Goal: Information Seeking & Learning: Understand process/instructions

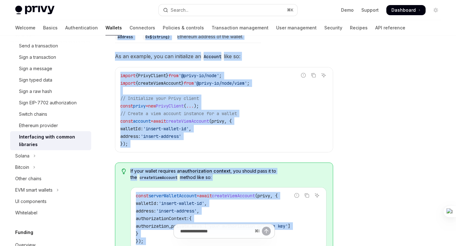
scroll to position [275, 0]
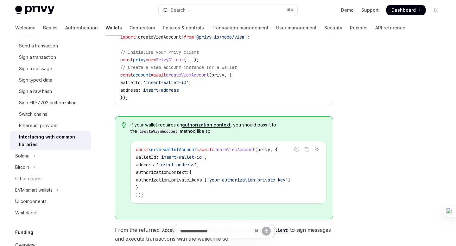
click at [395, 81] on div at bounding box center [398, 147] width 96 height 198
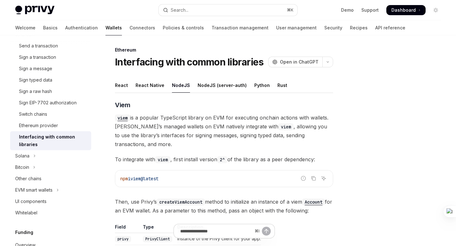
scroll to position [0, 0]
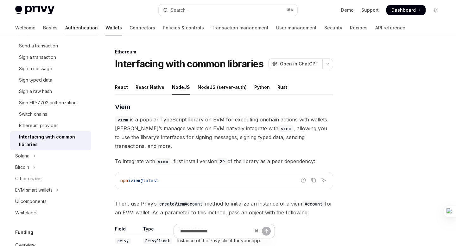
click at [65, 27] on link "Authentication" at bounding box center [81, 27] width 33 height 15
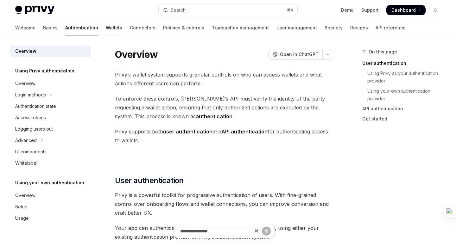
click at [106, 29] on link "Wallets" at bounding box center [114, 27] width 16 height 15
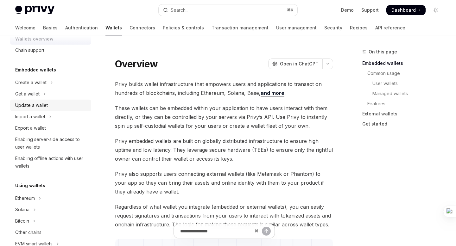
scroll to position [17, 0]
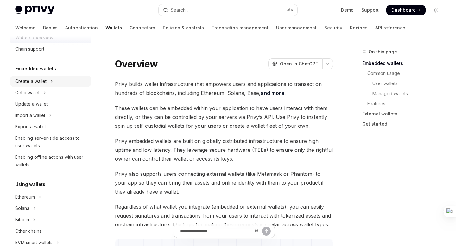
click at [53, 82] on button "Create a wallet" at bounding box center [50, 81] width 81 height 11
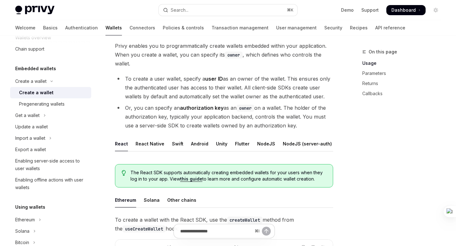
scroll to position [51, 0]
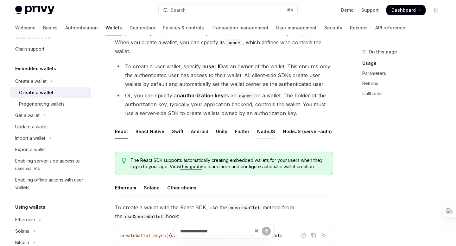
click at [264, 136] on div "NodeJS" at bounding box center [266, 131] width 18 height 15
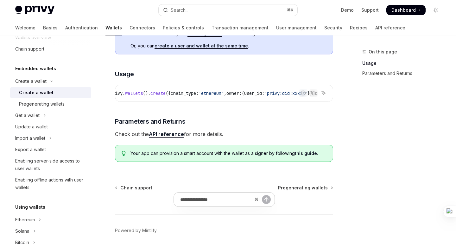
scroll to position [228, 0]
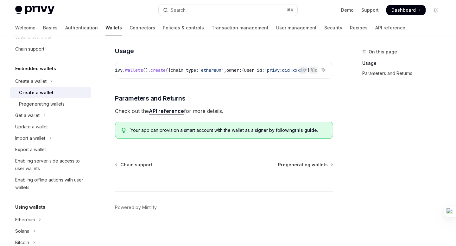
click at [170, 111] on link "API reference" at bounding box center [166, 111] width 35 height 7
click at [350, 32] on link "Recipes" at bounding box center [359, 27] width 18 height 15
type textarea "*"
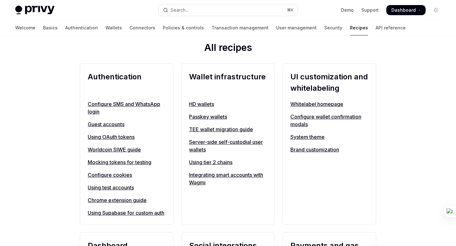
scroll to position [223, 0]
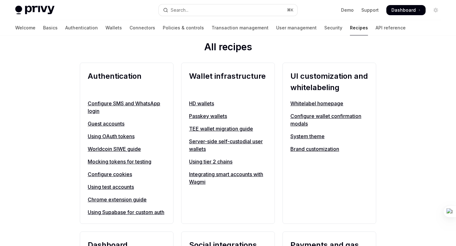
click at [208, 143] on link "Server-side self-custodial user wallets" at bounding box center [228, 145] width 78 height 15
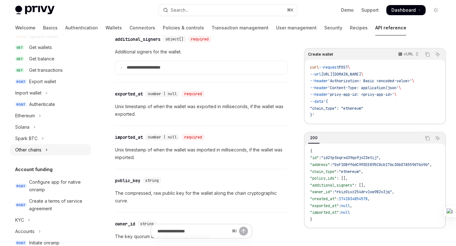
scroll to position [100, 0]
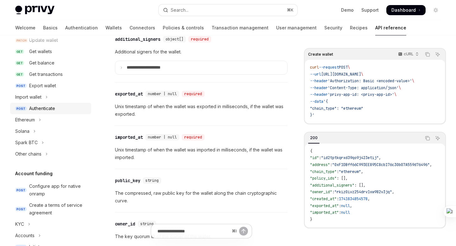
click at [47, 109] on div "Authenticate" at bounding box center [42, 109] width 26 height 8
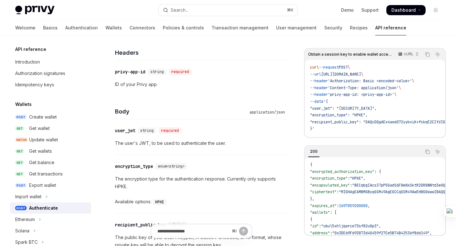
type textarea "*"
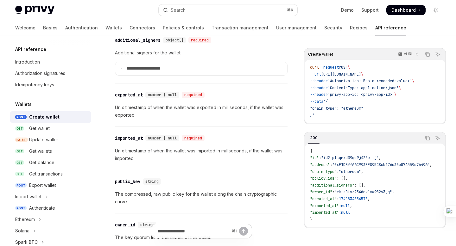
scroll to position [828, 0]
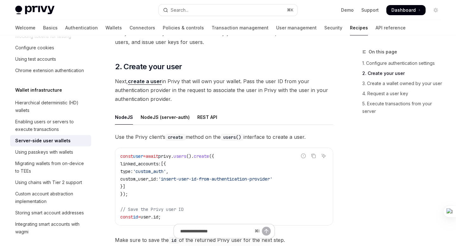
scroll to position [565, 0]
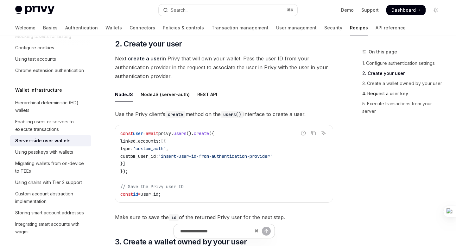
click at [391, 94] on link "4. Request a user key" at bounding box center [404, 94] width 84 height 10
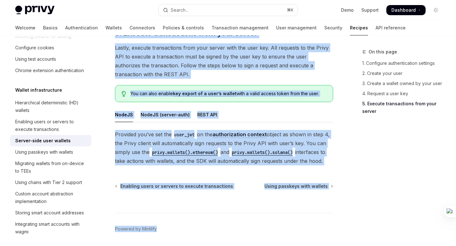
scroll to position [1202, 0]
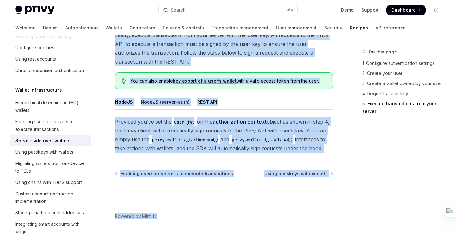
drag, startPoint x: 129, startPoint y: 69, endPoint x: 331, endPoint y: 139, distance: 213.9
copy div "**********"
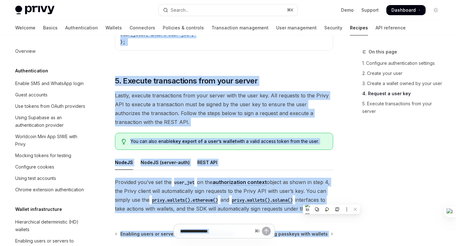
scroll to position [1096, 0]
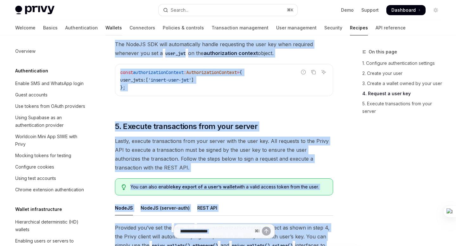
click at [105, 28] on link "Wallets" at bounding box center [113, 27] width 16 height 15
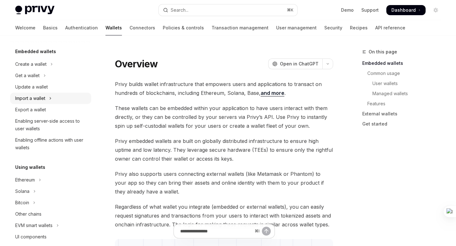
scroll to position [35, 0]
click at [47, 109] on div "Export a wallet" at bounding box center [51, 109] width 72 height 8
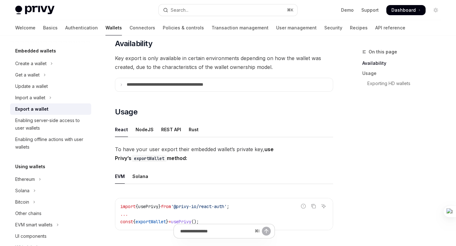
scroll to position [89, 0]
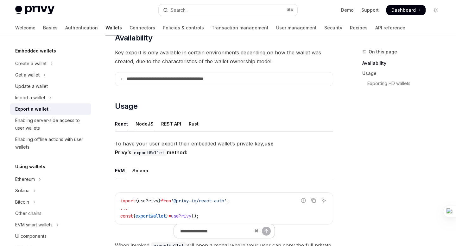
click at [142, 126] on div "NodeJS" at bounding box center [145, 124] width 18 height 15
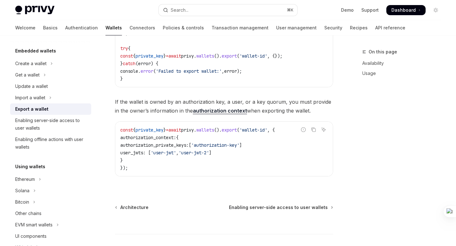
scroll to position [319, 0]
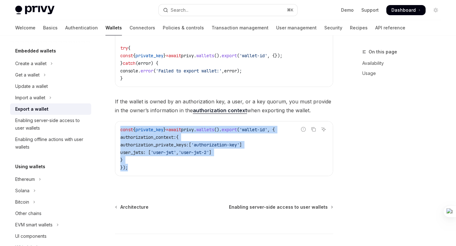
drag, startPoint x: 132, startPoint y: 169, endPoint x: 116, endPoint y: 130, distance: 42.9
click at [116, 130] on div "const { private_key } = await privy . wallets (). export ( 'wallet-id' , { auth…" at bounding box center [224, 149] width 218 height 54
copy code "const { private_key } = await privy . wallets (). export ( 'wallet-id' , { auth…"
click at [244, 159] on code "const { private_key } = await privy . wallets (). export ( 'wallet-id' , { auth…" at bounding box center [223, 149] width 207 height 46
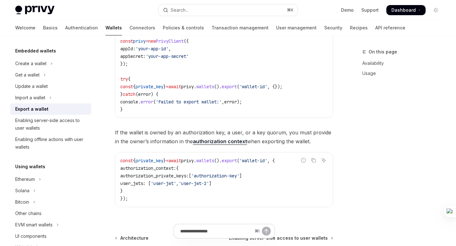
scroll to position [288, 0]
click at [217, 141] on link "authorization context" at bounding box center [220, 141] width 54 height 7
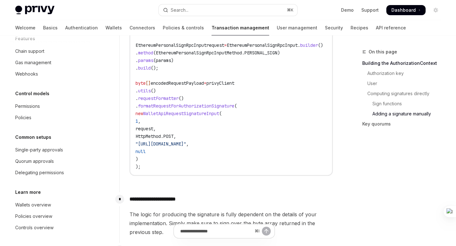
scroll to position [756, 0]
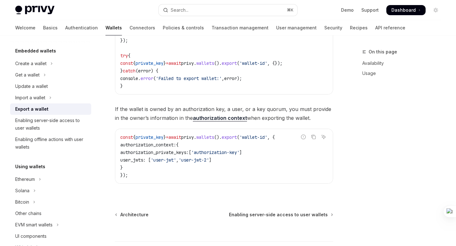
scroll to position [309, 0]
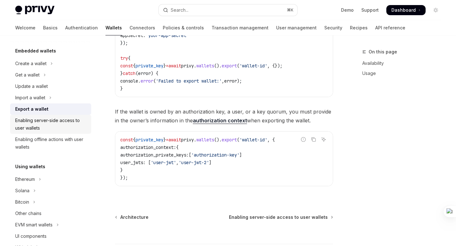
click at [36, 126] on div "Enabling server-side access to user wallets" at bounding box center [51, 124] width 72 height 15
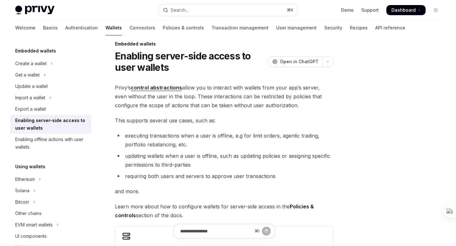
scroll to position [5, 0]
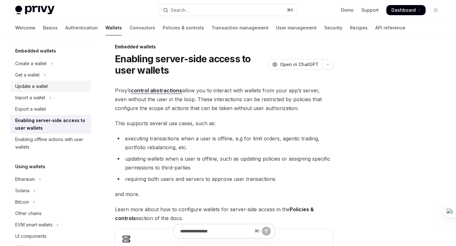
click at [36, 83] on div "Update a wallet" at bounding box center [31, 87] width 33 height 8
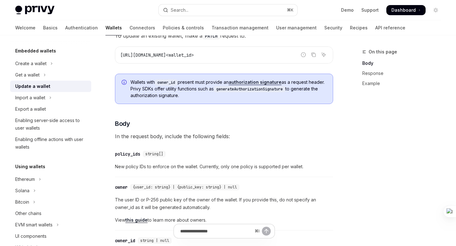
scroll to position [171, 0]
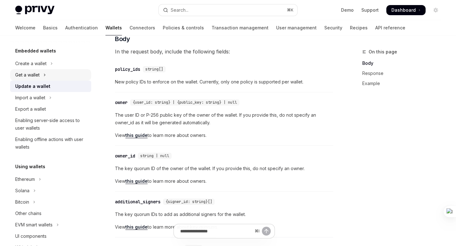
click at [44, 75] on icon "Toggle Get a wallet section" at bounding box center [44, 75] width 3 height 8
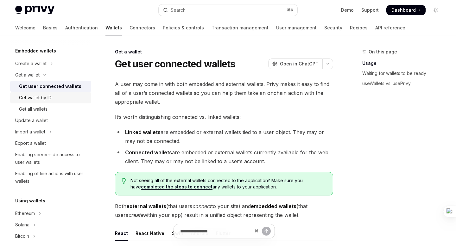
click at [52, 97] on div "Get wallet by ID" at bounding box center [35, 98] width 33 height 8
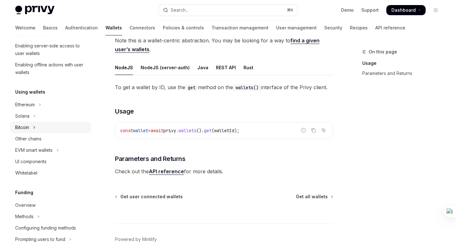
scroll to position [149, 0]
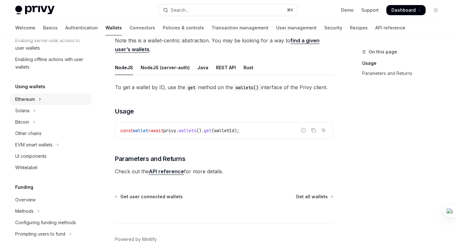
click at [37, 100] on button "Ethereum" at bounding box center [50, 99] width 81 height 11
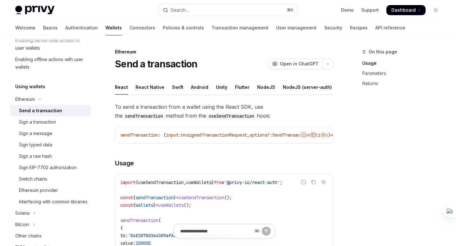
click at [253, 92] on ul "React React Native Swift Android Unity Flutter NodeJS NodeJS (server-auth) REST…" at bounding box center [224, 87] width 218 height 15
click at [262, 86] on div "NodeJS" at bounding box center [266, 87] width 18 height 15
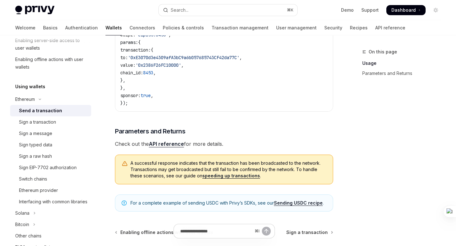
scroll to position [237, 0]
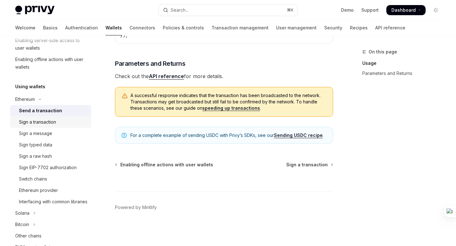
click at [33, 123] on div "Sign a transaction" at bounding box center [37, 122] width 37 height 8
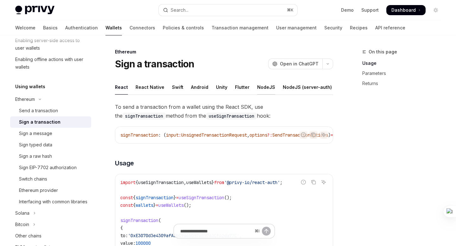
click at [260, 88] on div "NodeJS" at bounding box center [266, 87] width 18 height 15
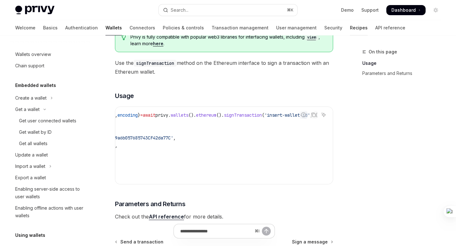
click at [350, 28] on link "Recipes" at bounding box center [359, 27] width 18 height 15
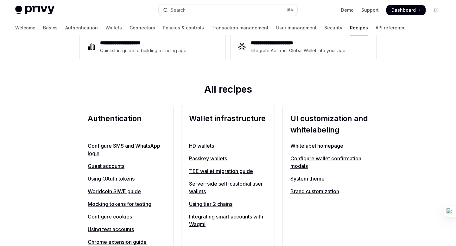
scroll to position [187, 0]
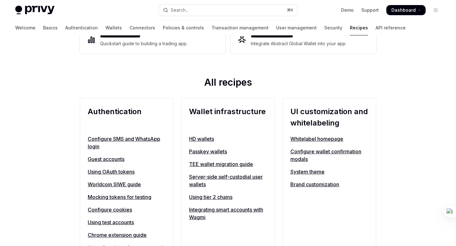
click at [215, 177] on link "Server-side self-custodial user wallets" at bounding box center [228, 180] width 78 height 15
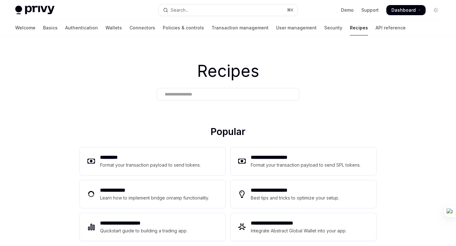
type textarea "*"
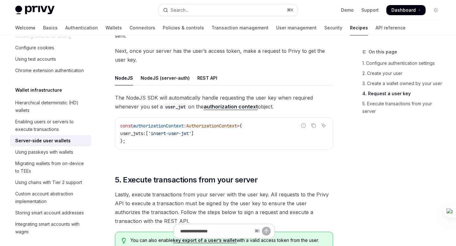
scroll to position [1041, 0]
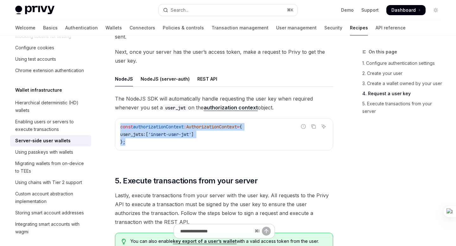
drag, startPoint x: 128, startPoint y: 133, endPoint x: 115, endPoint y: 116, distance: 22.4
copy code "const authorizationContext : AuthorizationContext = { user_jwts: [ 'insert-user…"
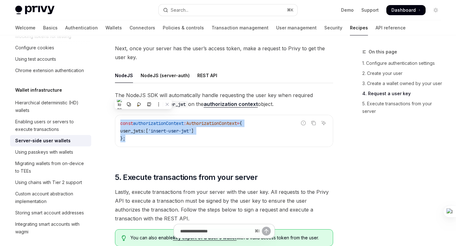
scroll to position [1042, 0]
